Goal: Check status

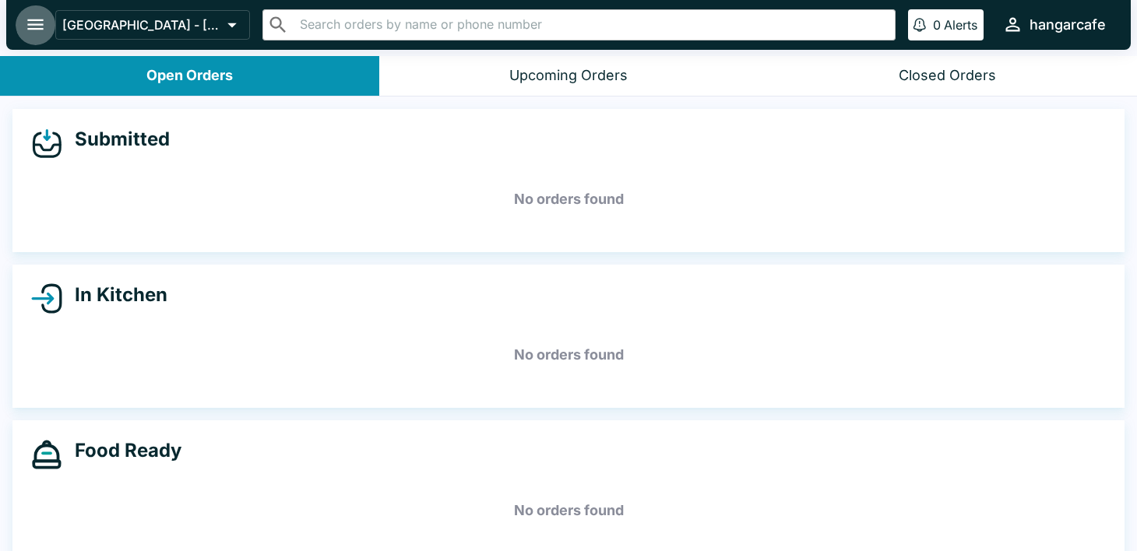
click at [31, 31] on icon "open drawer" at bounding box center [35, 24] width 21 height 21
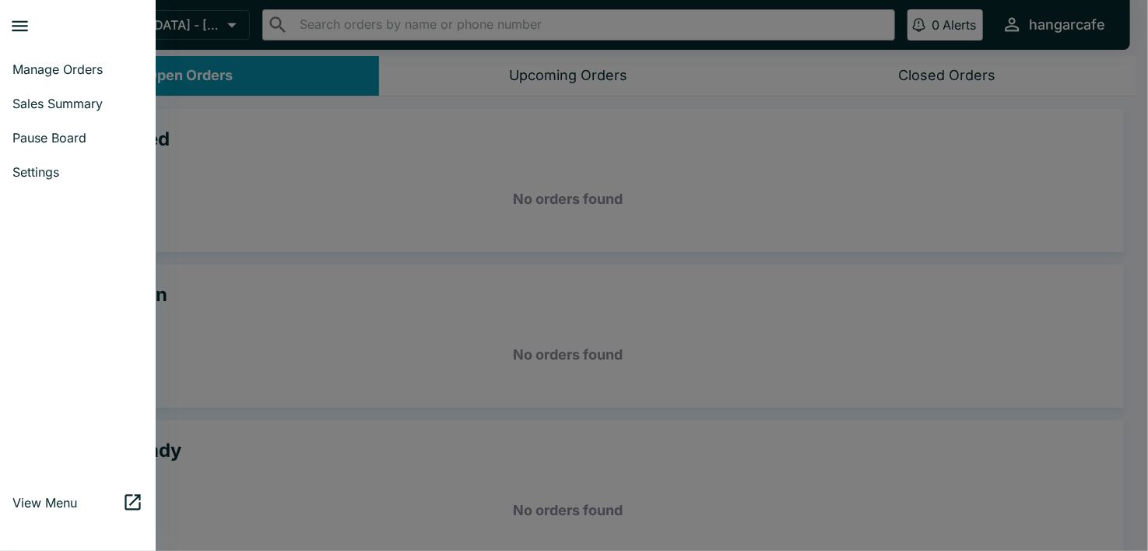
click at [31, 31] on div at bounding box center [82, 26] width 146 height 40
click at [57, 70] on span "Manage Orders" at bounding box center [77, 70] width 131 height 16
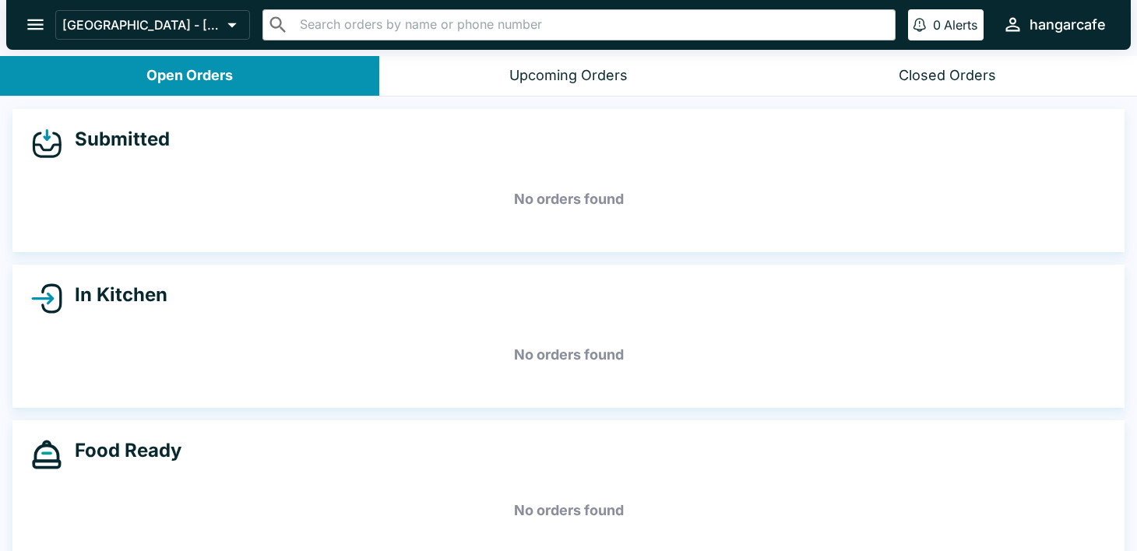
click at [33, 17] on icon "open drawer" at bounding box center [35, 24] width 21 height 21
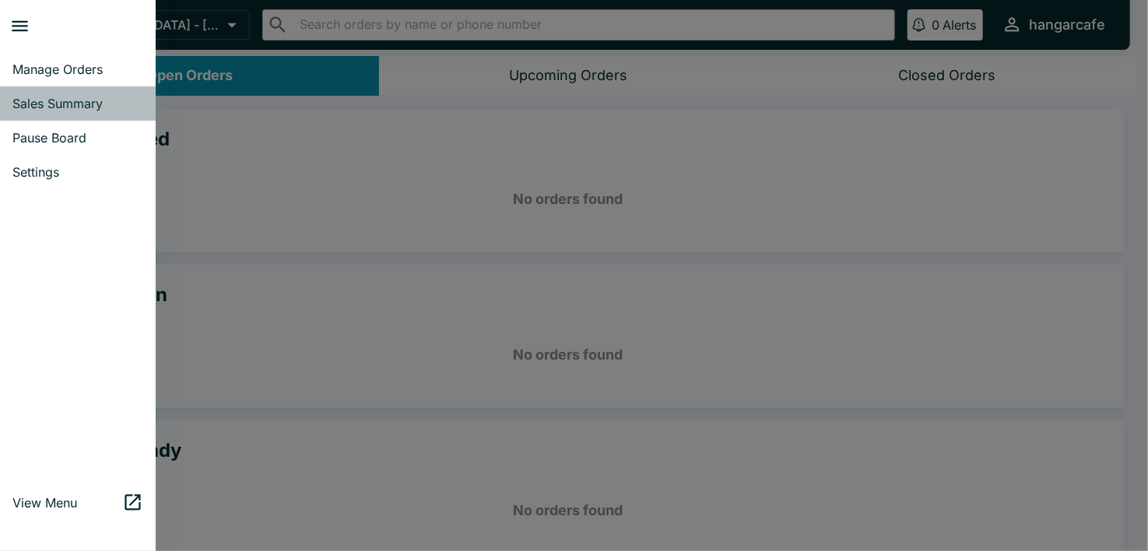
click at [104, 100] on span "Sales Summary" at bounding box center [77, 104] width 131 height 16
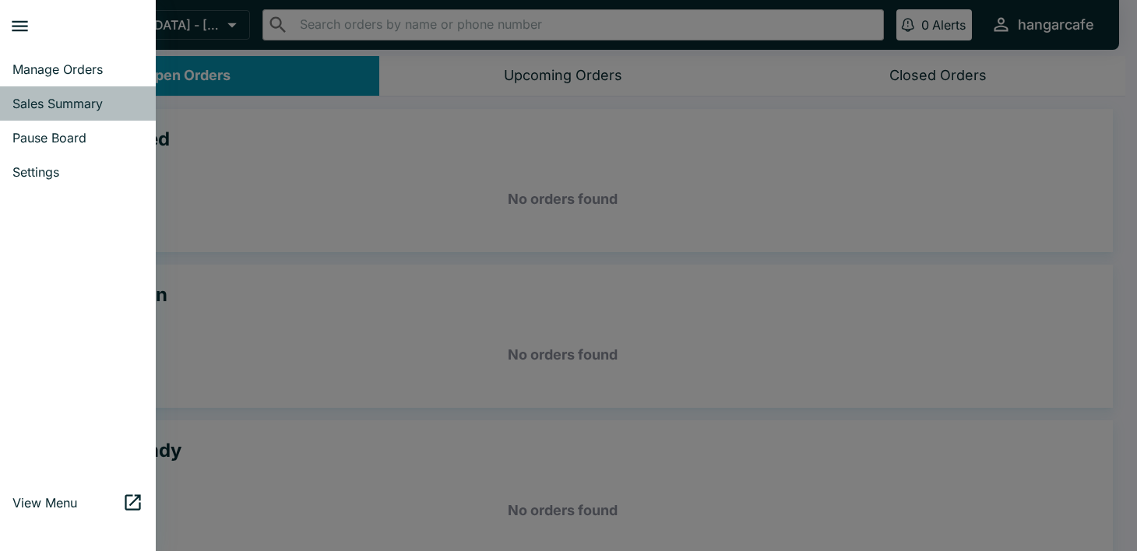
select select "03:00"
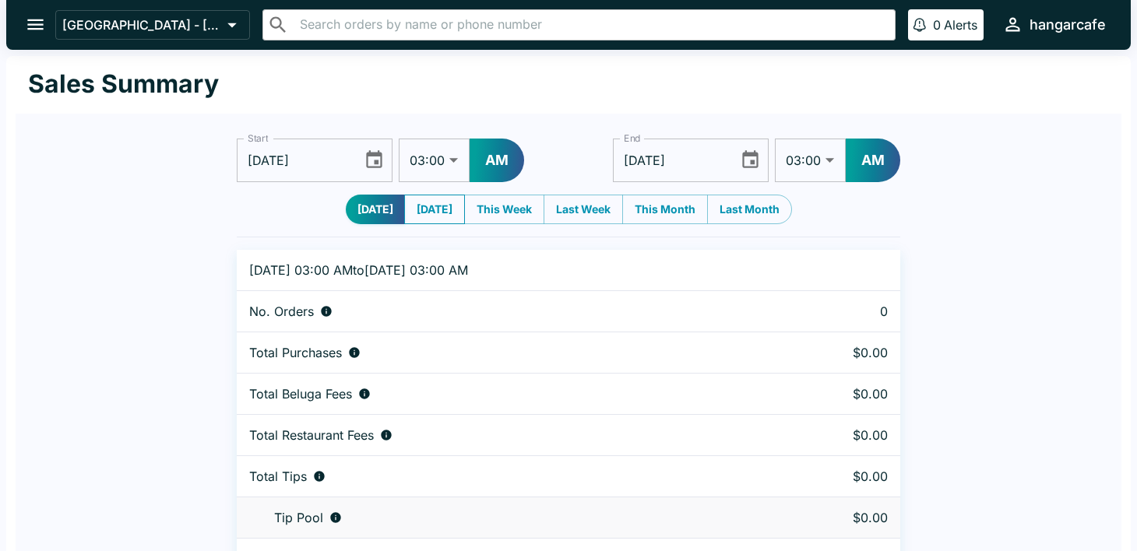
click at [435, 208] on button "[DATE]" at bounding box center [434, 210] width 61 height 30
type input "[DATE]"
